Goal: Task Accomplishment & Management: Manage account settings

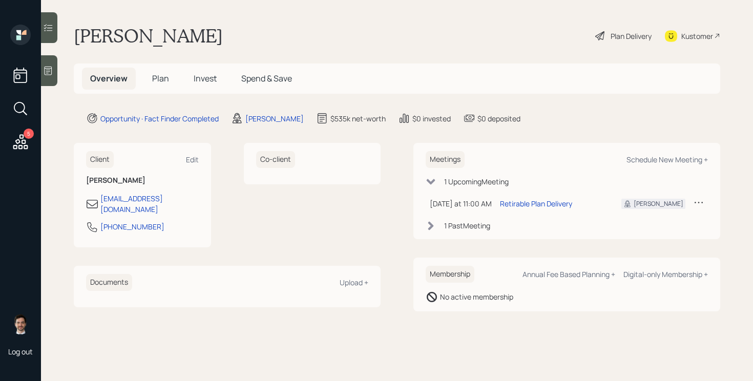
click at [158, 73] on span "Plan" at bounding box center [160, 78] width 17 height 11
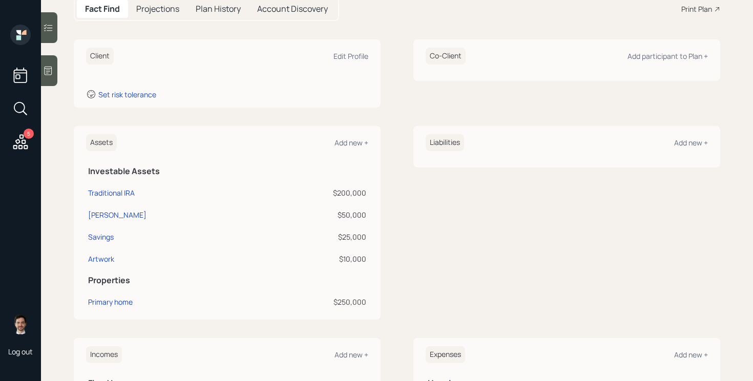
scroll to position [114, 0]
click at [27, 131] on div "5" at bounding box center [29, 134] width 10 height 10
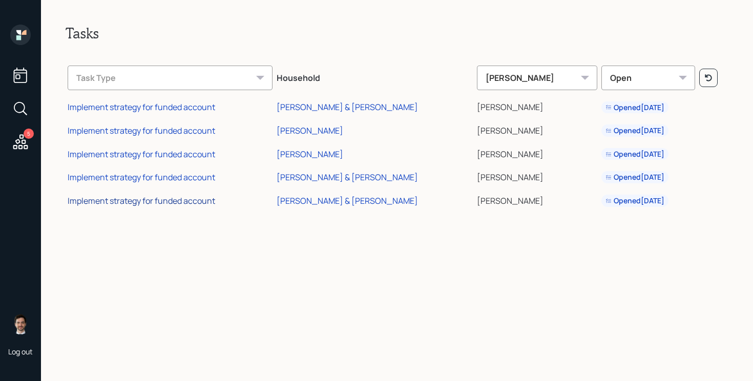
click at [168, 201] on div "Implement strategy for funded account" at bounding box center [142, 200] width 148 height 11
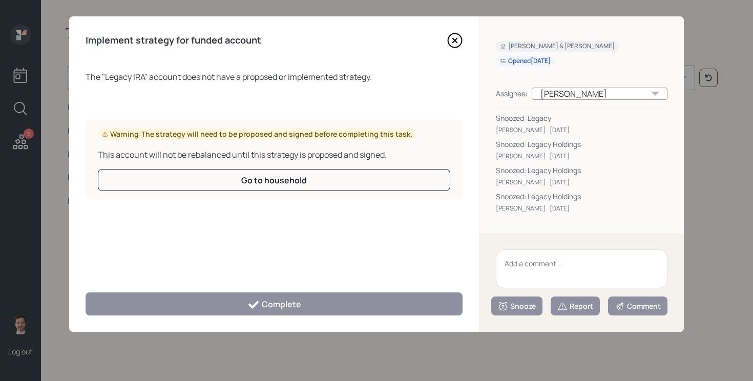
click at [545, 203] on div "Snoozed: Legacy Holdings Jonah Coleman Sep 19, 2025" at bounding box center [582, 202] width 172 height 22
click at [544, 195] on div "Snoozed: Legacy Holdings" at bounding box center [582, 196] width 172 height 11
click at [569, 198] on div "Snoozed: Legacy Holdings" at bounding box center [582, 196] width 172 height 11
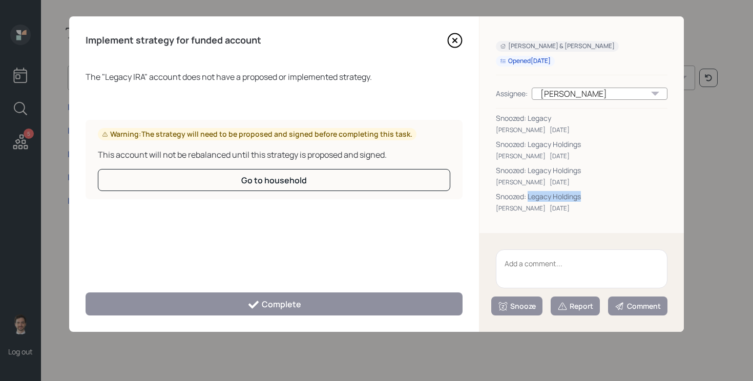
drag, startPoint x: 586, startPoint y: 196, endPoint x: 528, endPoint y: 199, distance: 57.5
click at [528, 199] on div "Snoozed: Legacy Holdings" at bounding box center [582, 196] width 172 height 11
copy div "Legacy Holdings"
click at [537, 265] on textarea at bounding box center [582, 269] width 172 height 39
paste textarea "Legacy Holdings"
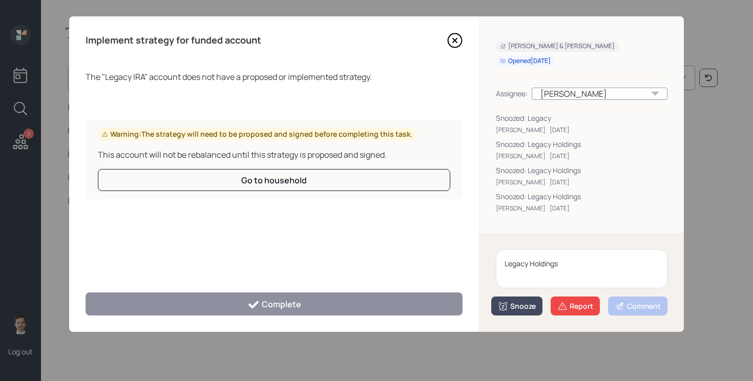
type textarea "Legacy Holdings"
click at [513, 306] on div "Snooze" at bounding box center [517, 306] width 38 height 10
click at [513, 289] on button "2 weeks" at bounding box center [517, 284] width 50 height 20
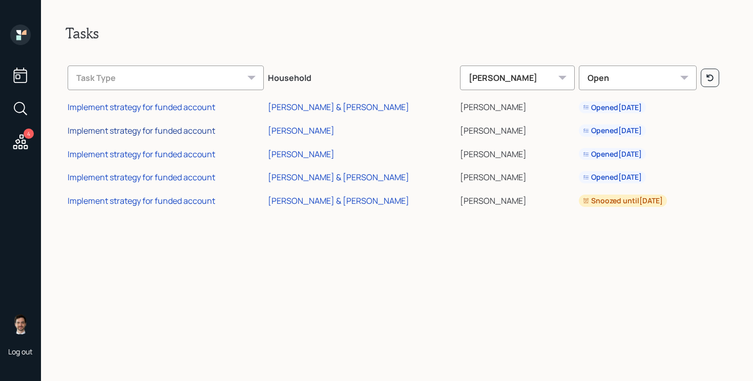
click at [149, 131] on div "Implement strategy for funded account" at bounding box center [142, 130] width 148 height 11
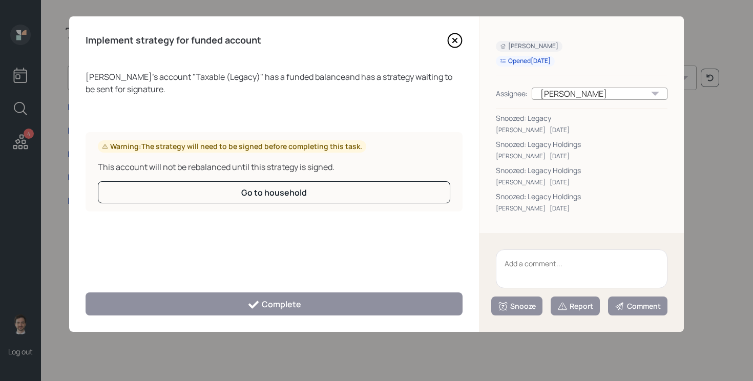
click at [549, 267] on textarea at bounding box center [582, 269] width 172 height 39
paste textarea "Legacy Holdings"
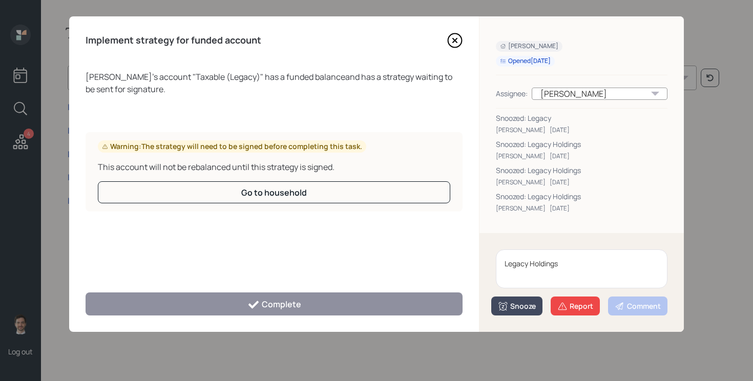
type textarea "Legacy Holdings"
click at [527, 301] on div "Snooze" at bounding box center [517, 306] width 38 height 10
click at [518, 279] on button "2 weeks" at bounding box center [517, 284] width 50 height 20
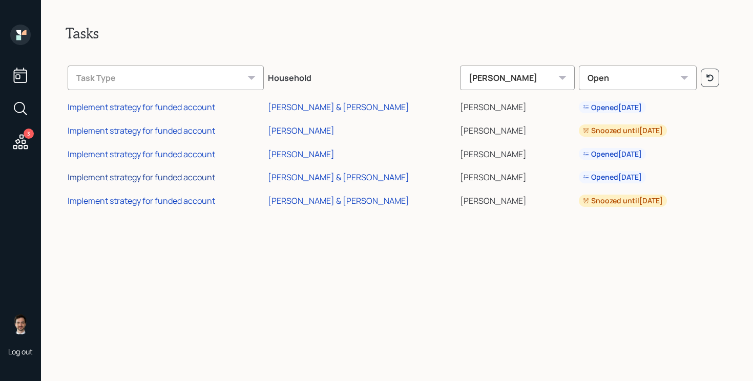
click at [140, 179] on div "Implement strategy for funded account" at bounding box center [142, 177] width 148 height 11
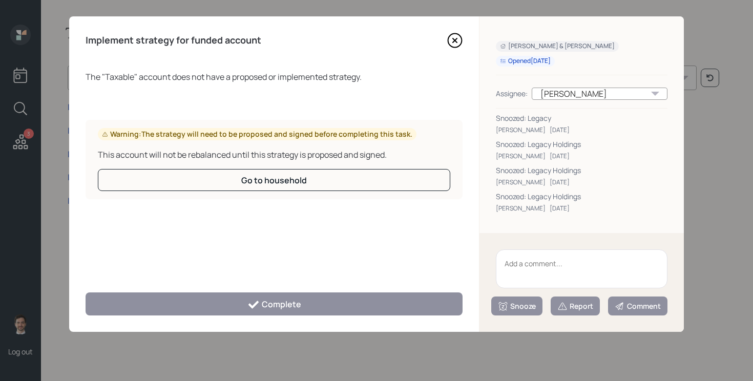
click at [585, 266] on textarea at bounding box center [582, 269] width 172 height 39
paste textarea "Legacy Holdings"
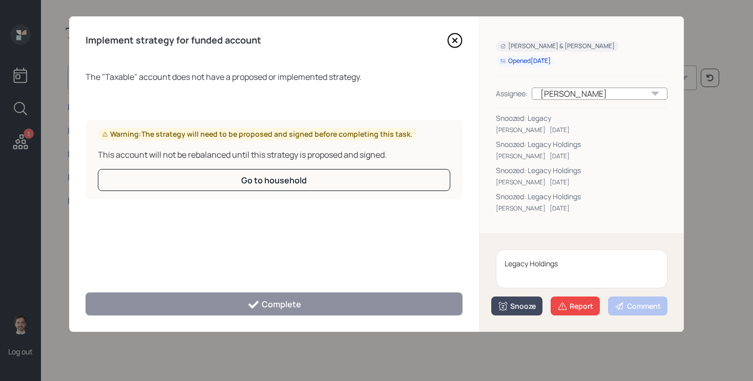
type textarea "Legacy Holdings"
click at [500, 309] on icon at bounding box center [503, 306] width 9 height 9
click at [496, 280] on button "2 weeks" at bounding box center [517, 284] width 50 height 20
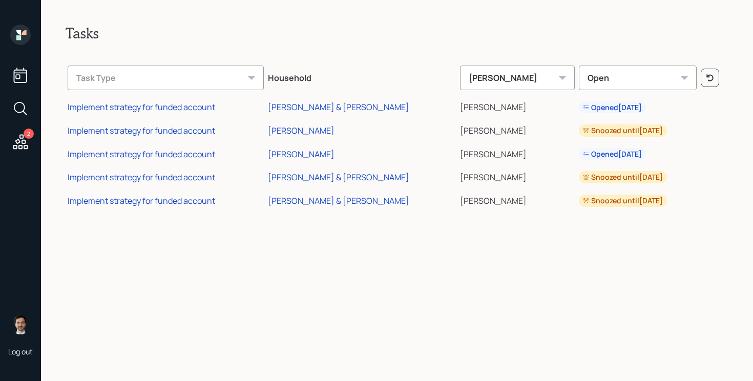
click at [177, 142] on td "Implement strategy for funded account" at bounding box center [166, 153] width 200 height 24
click at [170, 151] on div "Implement strategy for funded account" at bounding box center [142, 154] width 148 height 11
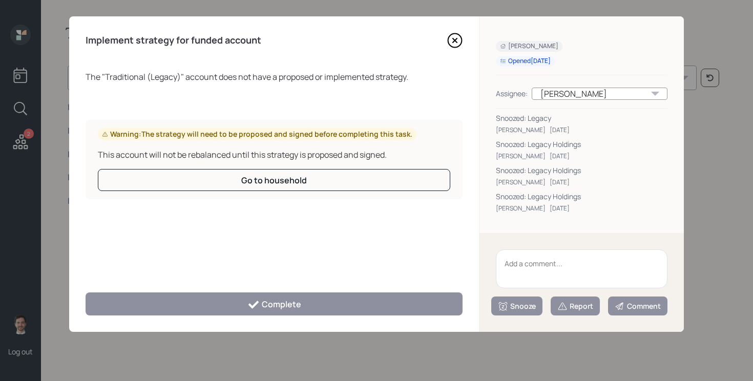
click at [535, 269] on textarea at bounding box center [582, 269] width 172 height 39
paste textarea "Legacy Holdings"
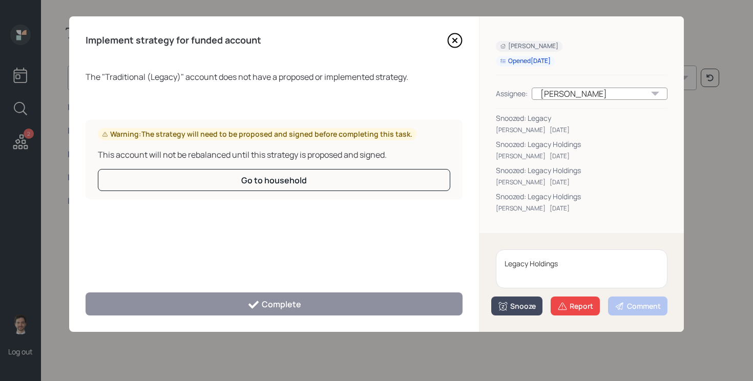
type textarea "Legacy Holdings"
click at [513, 303] on div "Snooze" at bounding box center [517, 306] width 38 height 10
click at [510, 276] on button "2 weeks" at bounding box center [517, 284] width 50 height 20
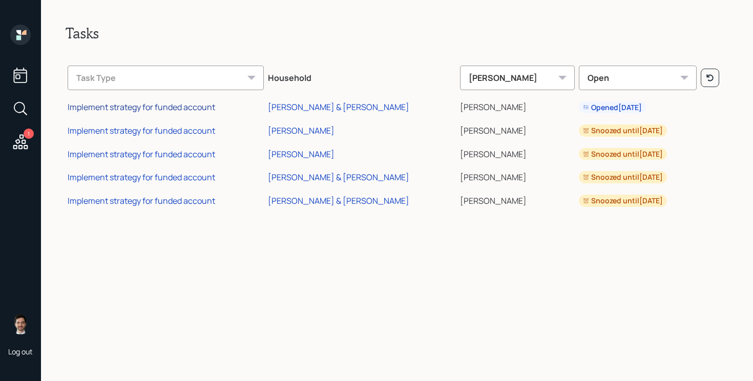
click at [168, 106] on div "Implement strategy for funded account" at bounding box center [142, 106] width 148 height 11
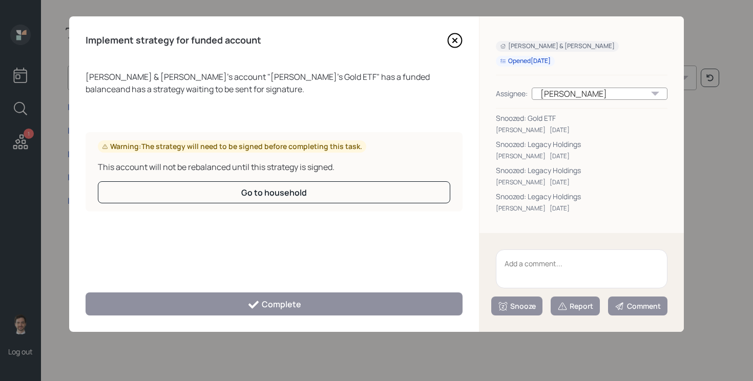
click at [562, 263] on textarea at bounding box center [582, 269] width 172 height 39
paste textarea "Legacy Holdings"
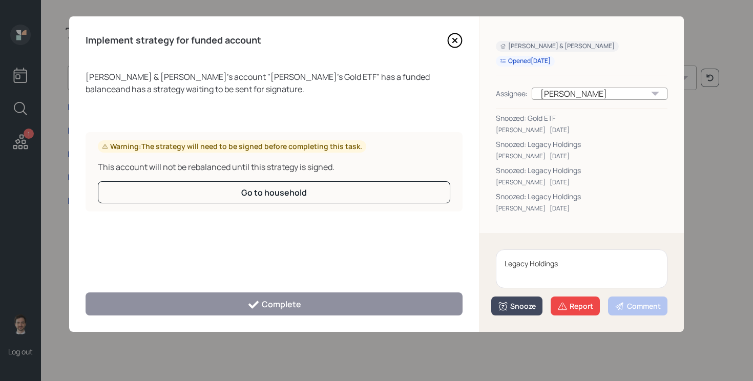
type textarea "Legacy Holdings"
click at [517, 298] on button "Snooze" at bounding box center [516, 306] width 51 height 19
click at [517, 284] on button "2 weeks" at bounding box center [517, 284] width 50 height 20
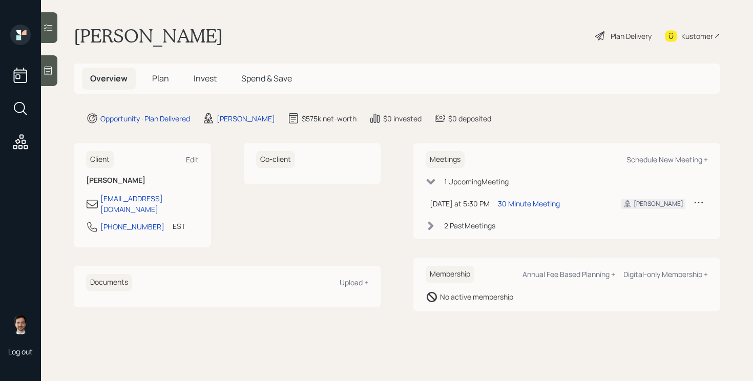
click at [153, 77] on span "Plan" at bounding box center [160, 78] width 17 height 11
